Goal: Task Accomplishment & Management: Manage account settings

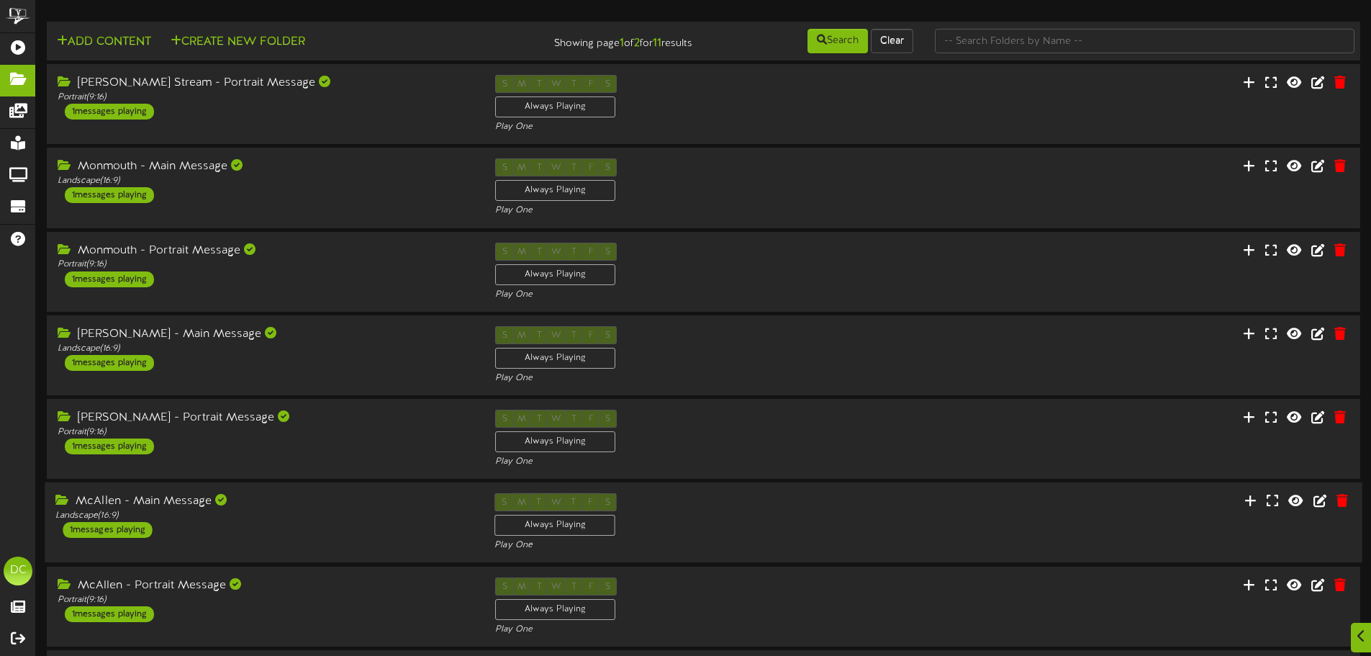
scroll to position [301, 0]
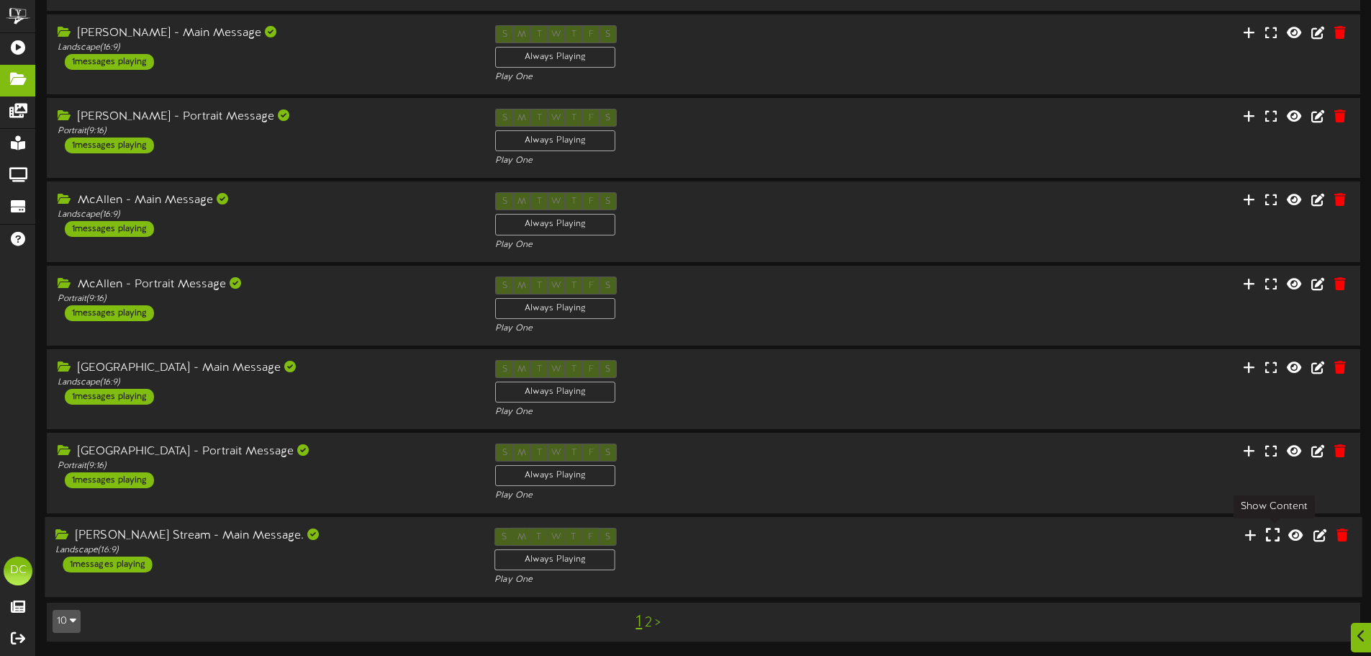
click at [1265, 537] on button at bounding box center [1273, 536] width 22 height 22
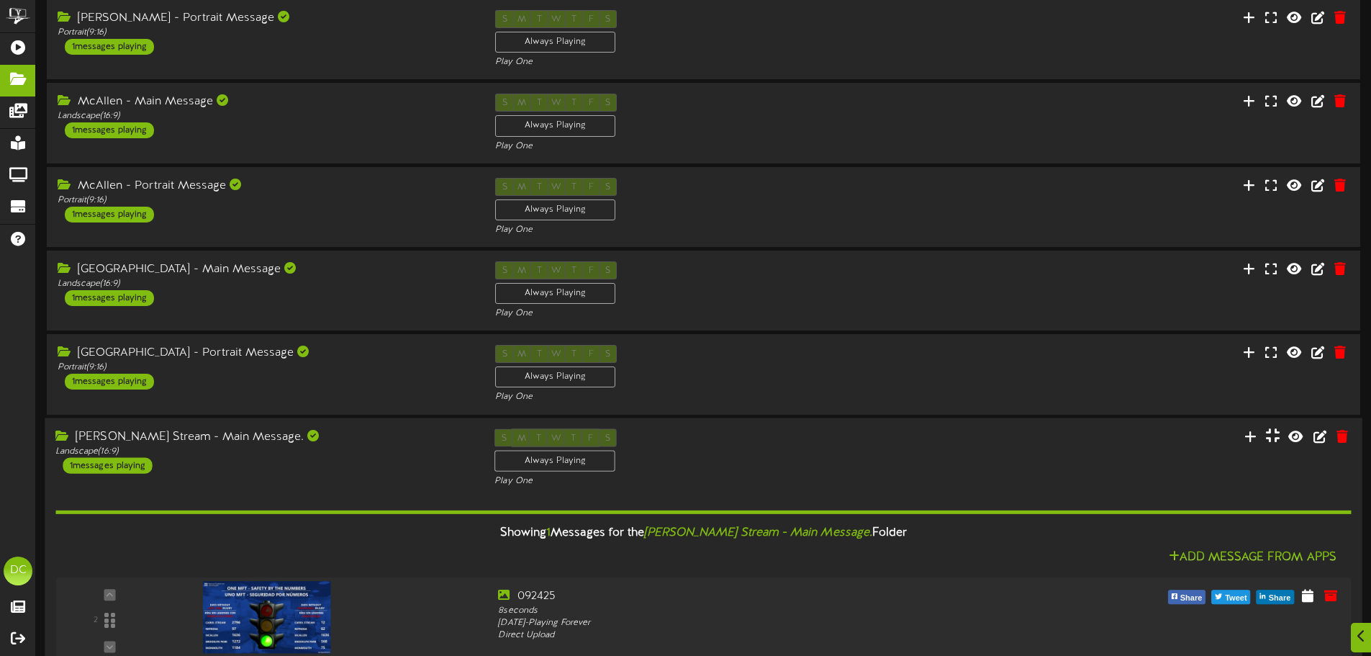
scroll to position [484, 0]
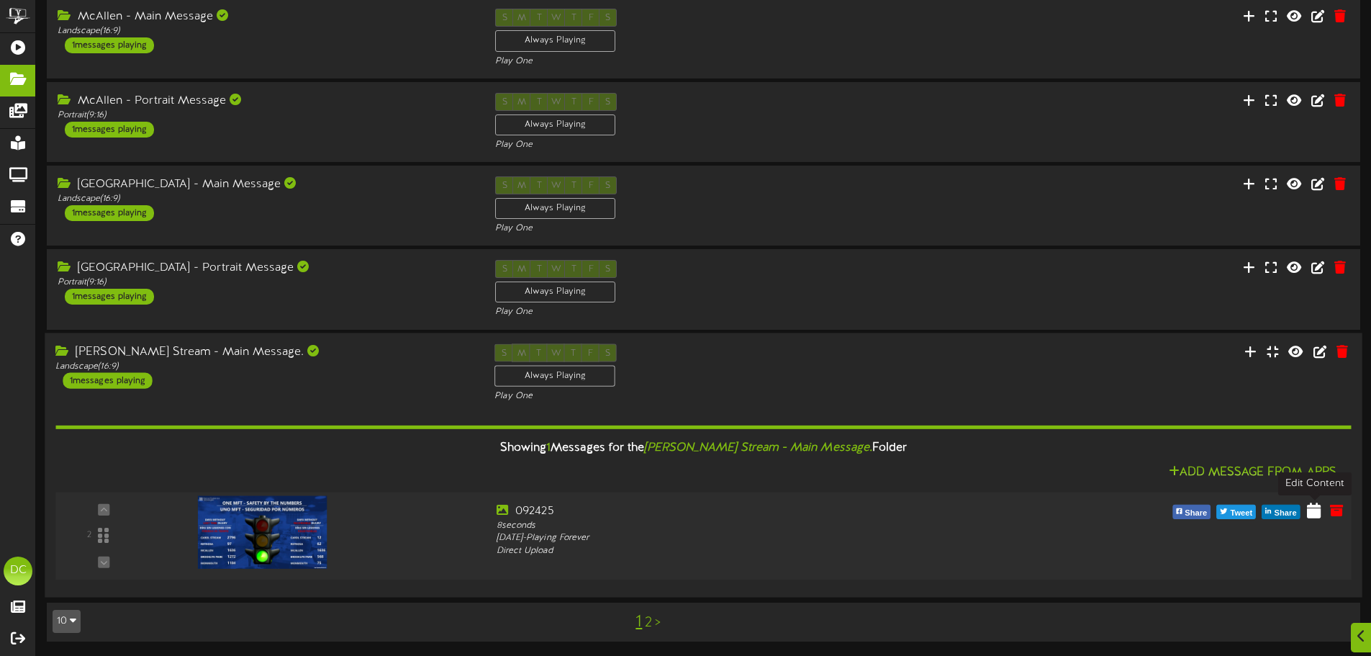
click at [1308, 512] on icon at bounding box center [1314, 510] width 14 height 16
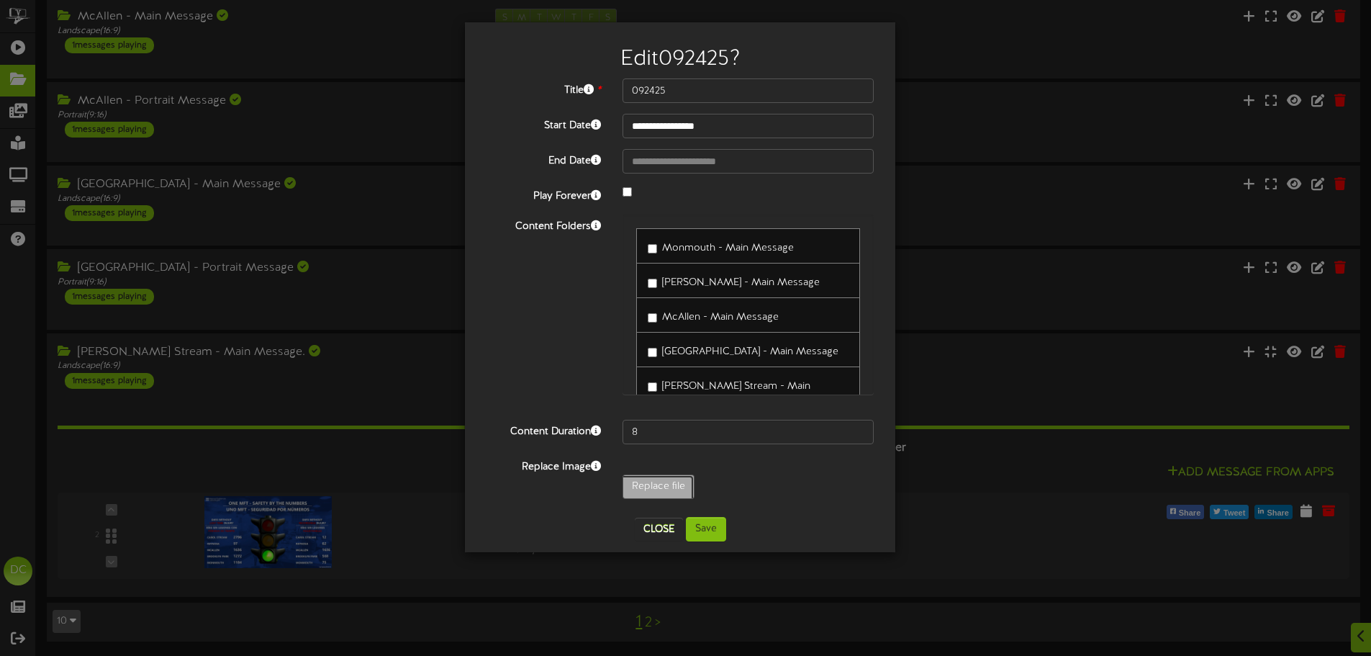
type input "**********"
type input "092625"
type input "**********"
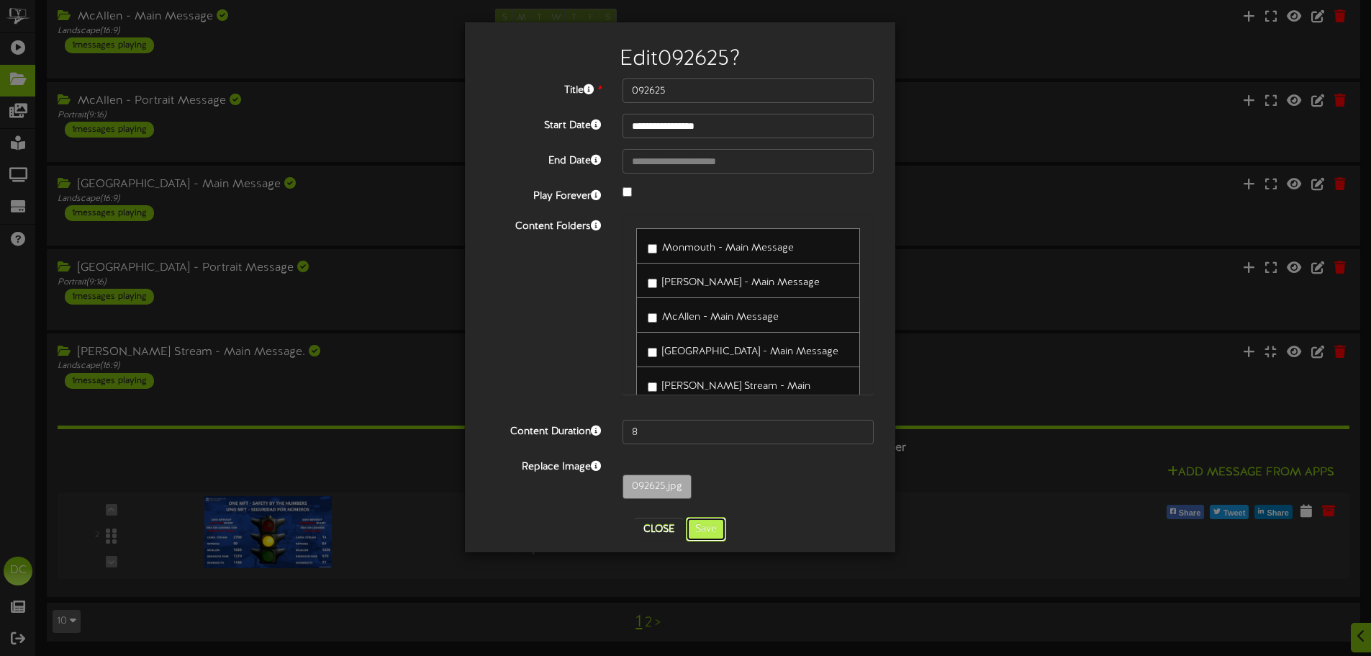
click at [713, 533] on button "Save" at bounding box center [706, 529] width 40 height 24
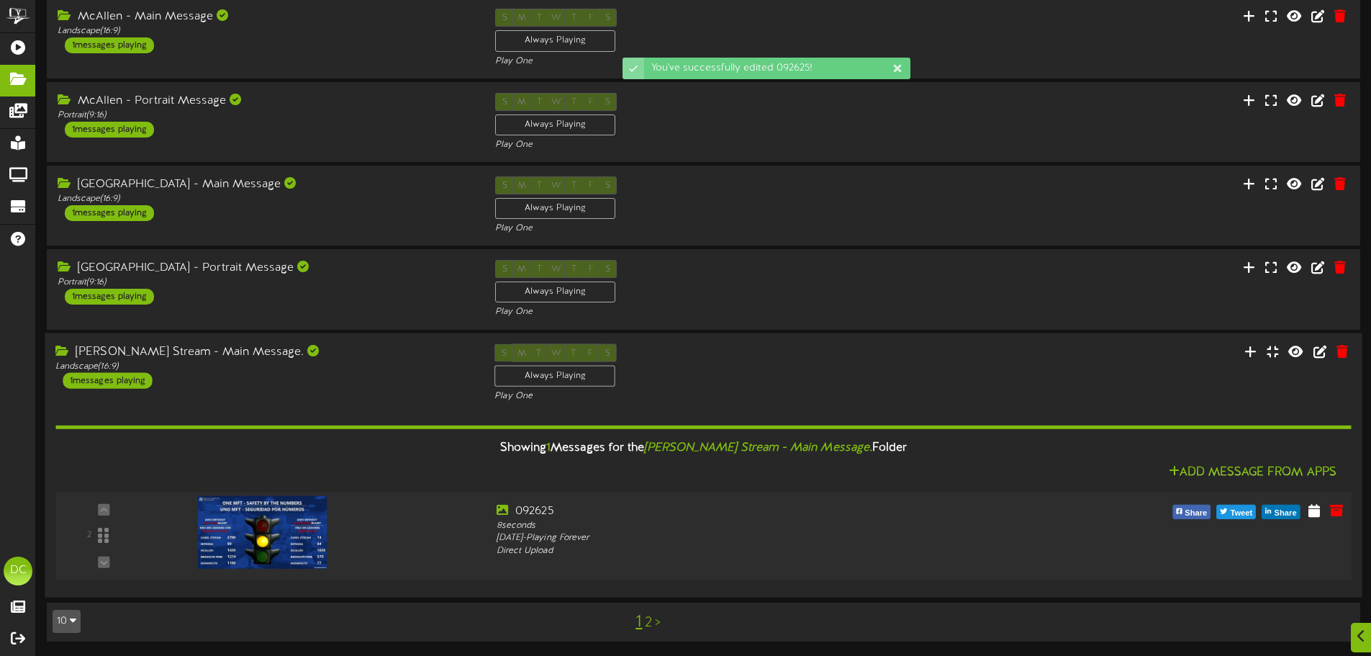
click at [302, 540] on img at bounding box center [263, 531] width 130 height 73
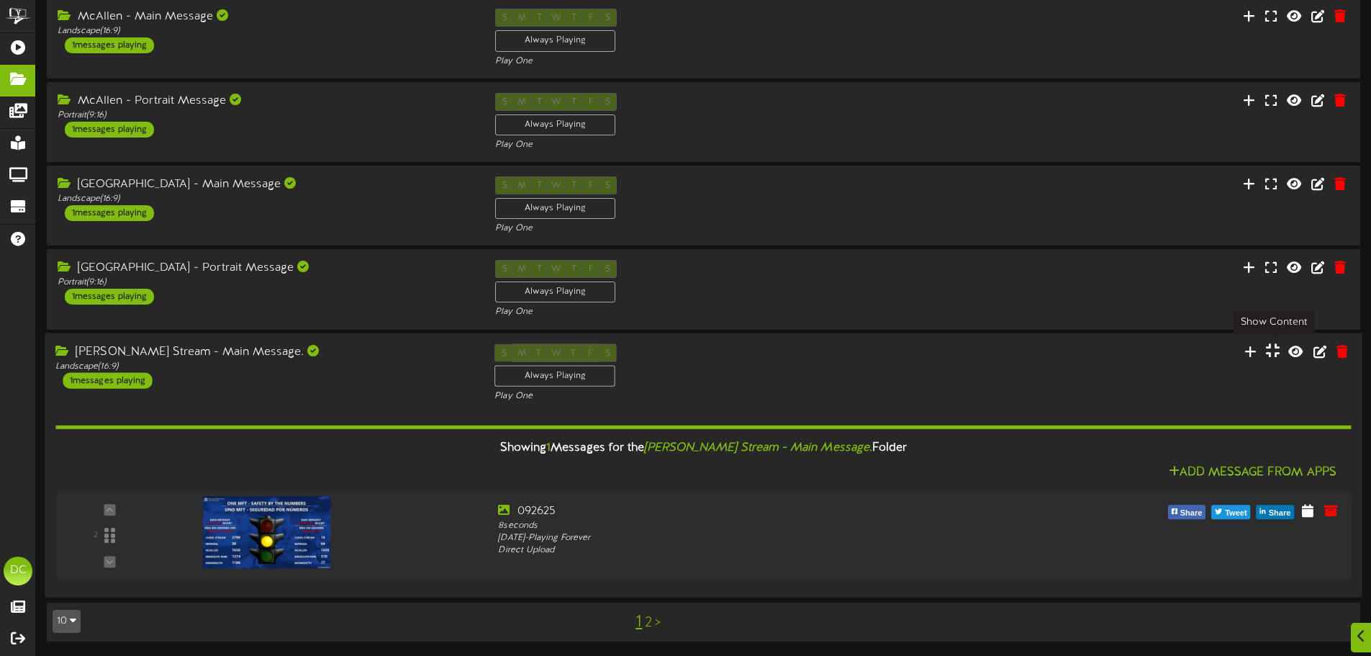
click at [1277, 353] on icon at bounding box center [1273, 351] width 14 height 16
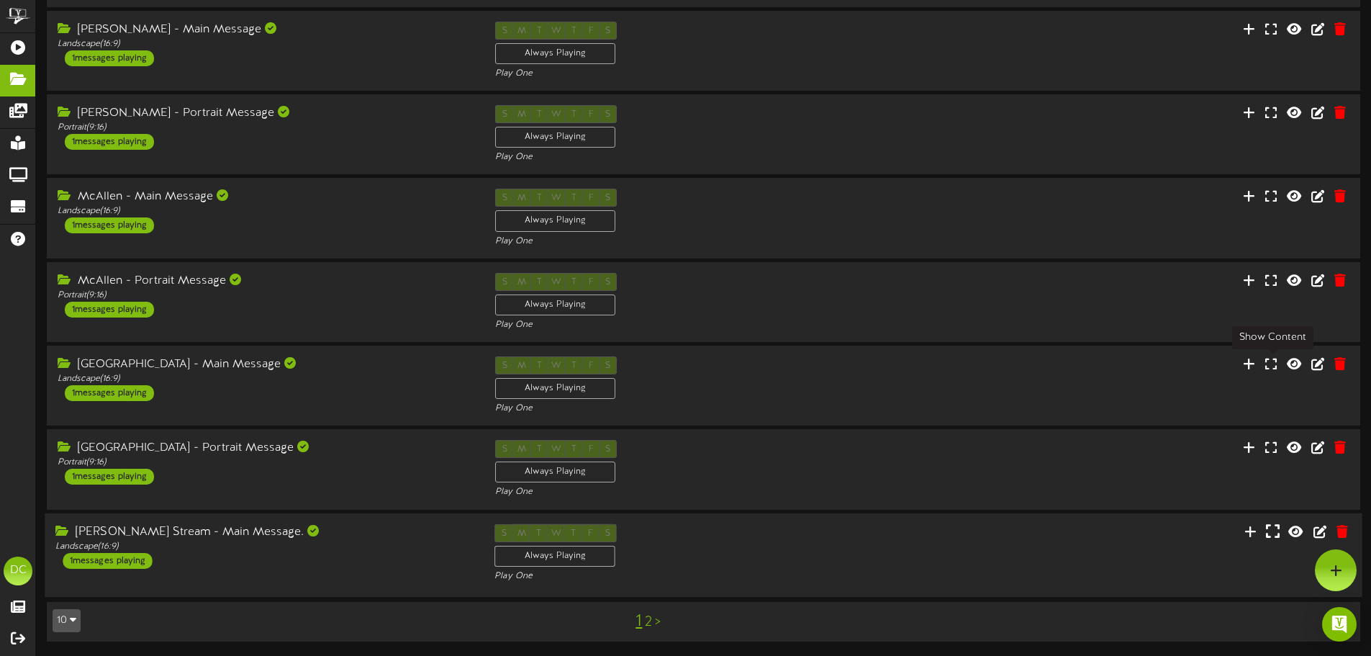
scroll to position [301, 0]
